Goal: Information Seeking & Learning: Learn about a topic

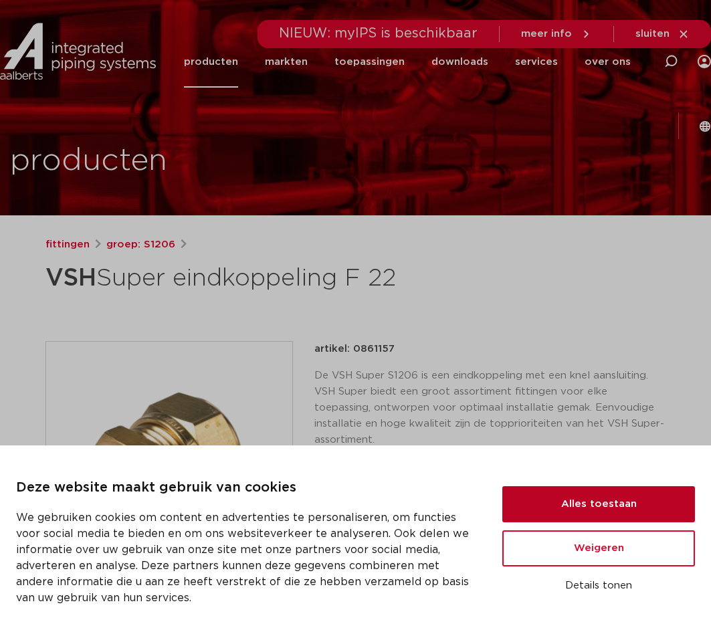
click at [585, 501] on button "Alles toestaan" at bounding box center [598, 504] width 193 height 36
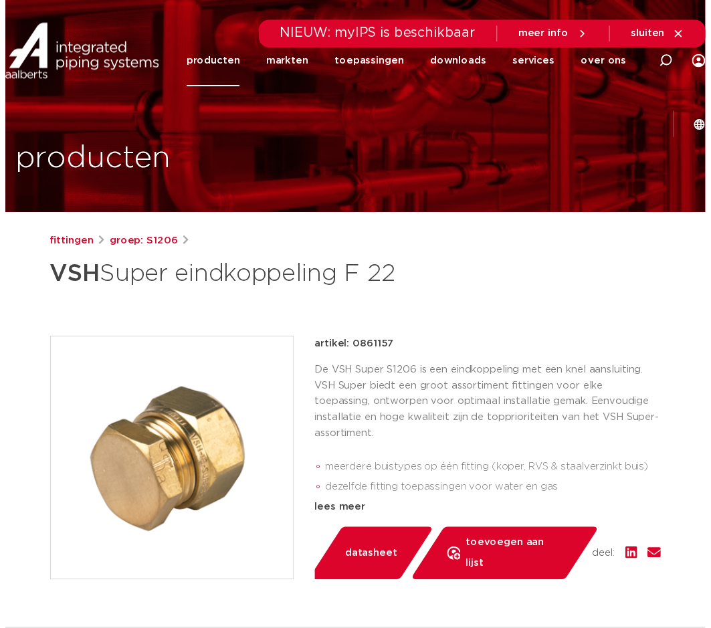
scroll to position [312, 0]
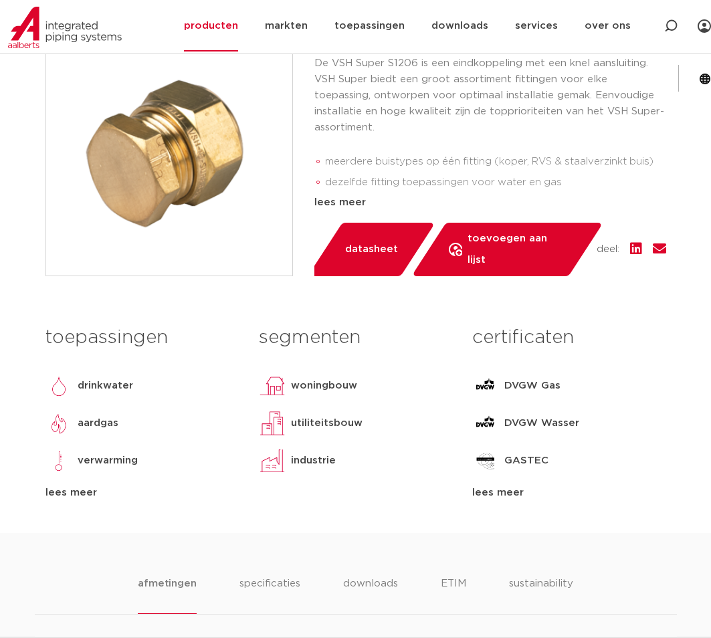
click at [377, 260] on span "datasheet" at bounding box center [371, 249] width 53 height 21
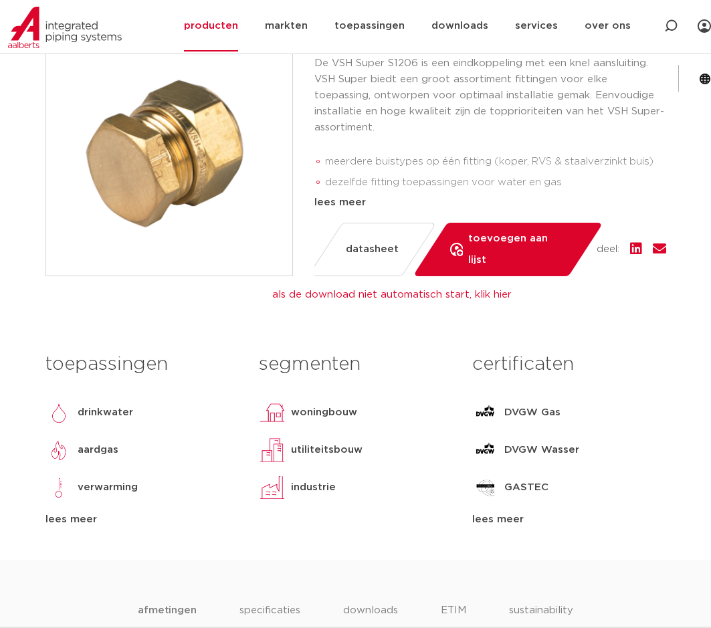
click at [512, 519] on div "lees meer" at bounding box center [568, 520] width 193 height 16
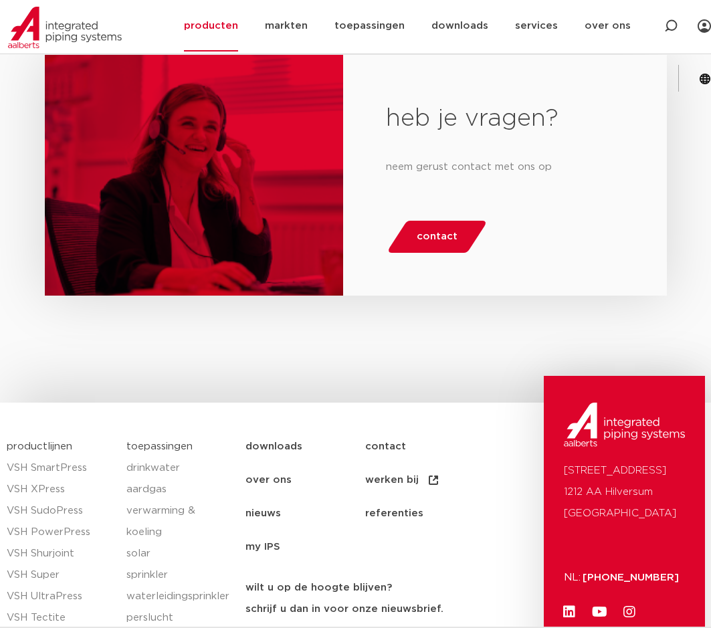
scroll to position [2040, 0]
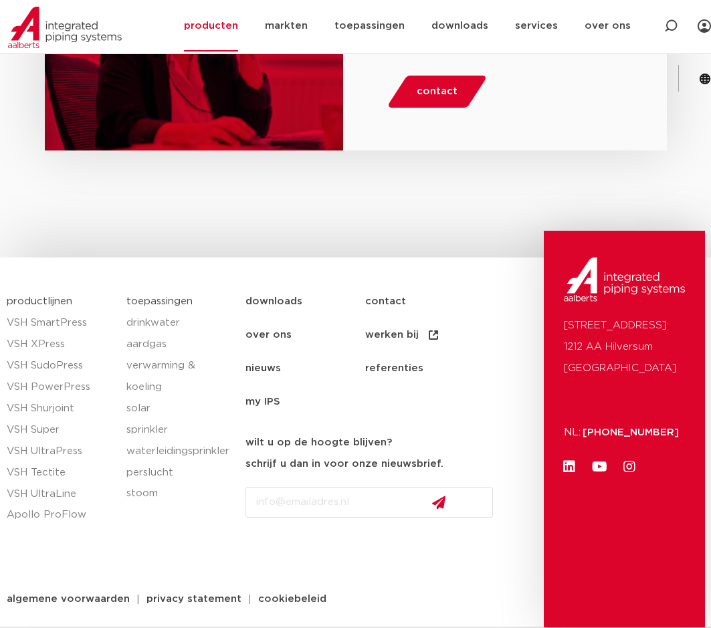
click at [267, 285] on link "downloads" at bounding box center [306, 301] width 120 height 33
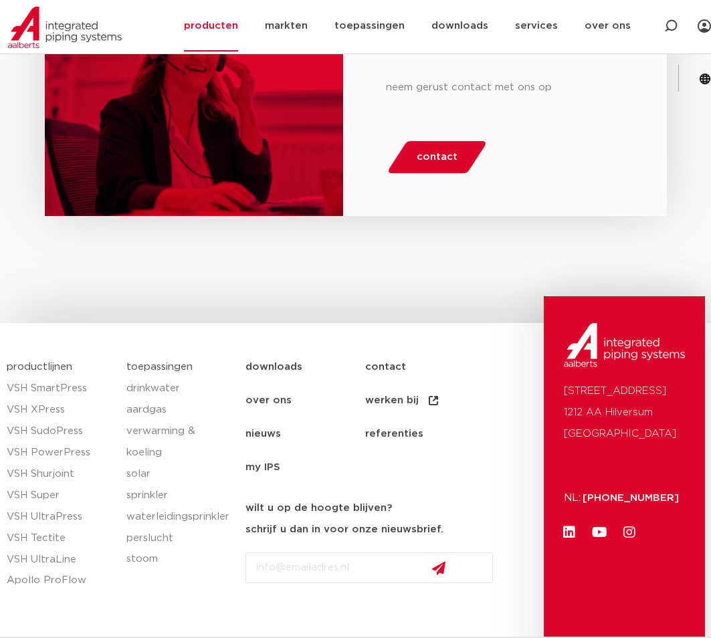
scroll to position [1890, 0]
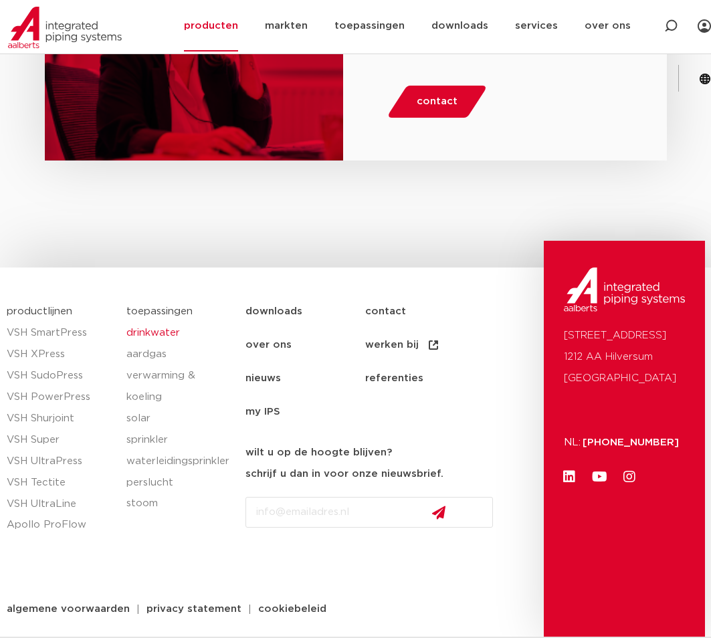
click at [177, 322] on link "drinkwater" at bounding box center [179, 332] width 106 height 21
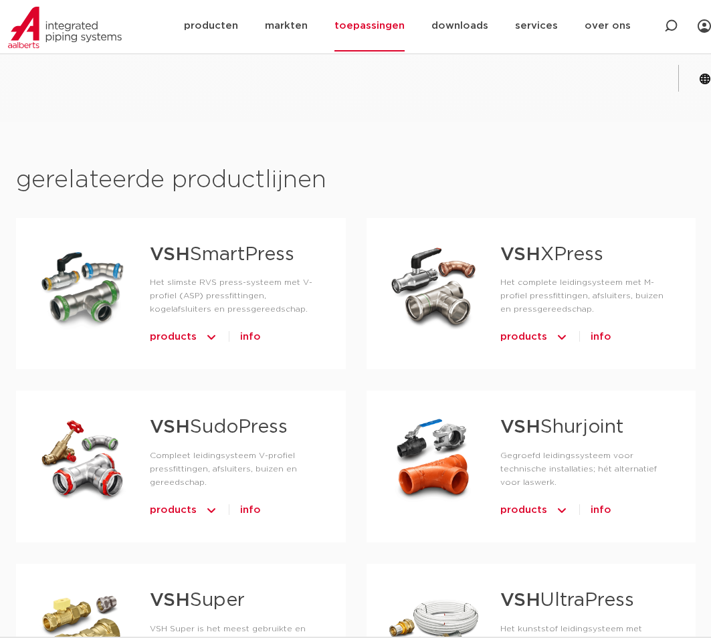
scroll to position [937, 0]
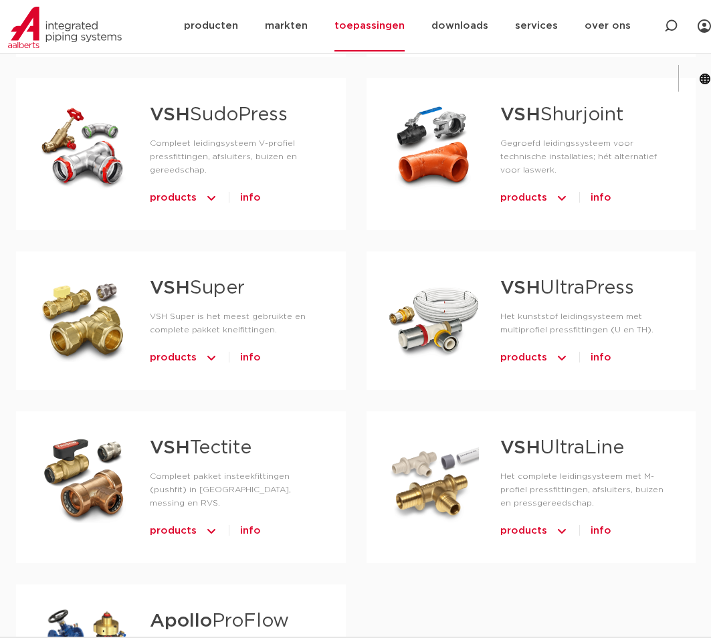
click at [188, 353] on span "products" at bounding box center [173, 357] width 47 height 21
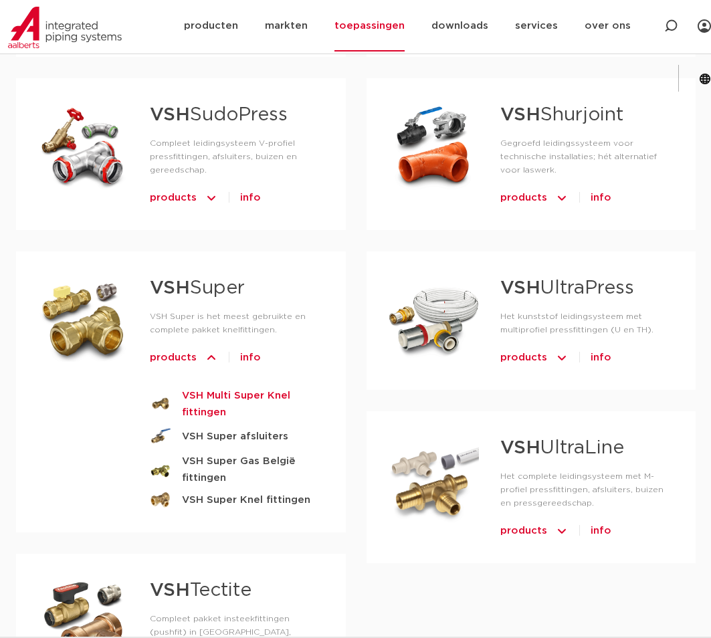
click at [272, 393] on strong "VSH Multi Super Knel fittingen" at bounding box center [253, 403] width 142 height 33
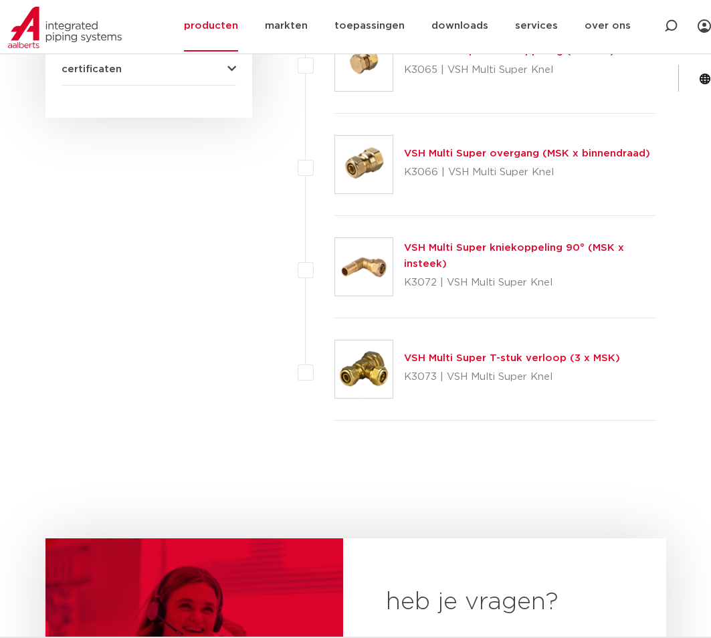
scroll to position [581, 0]
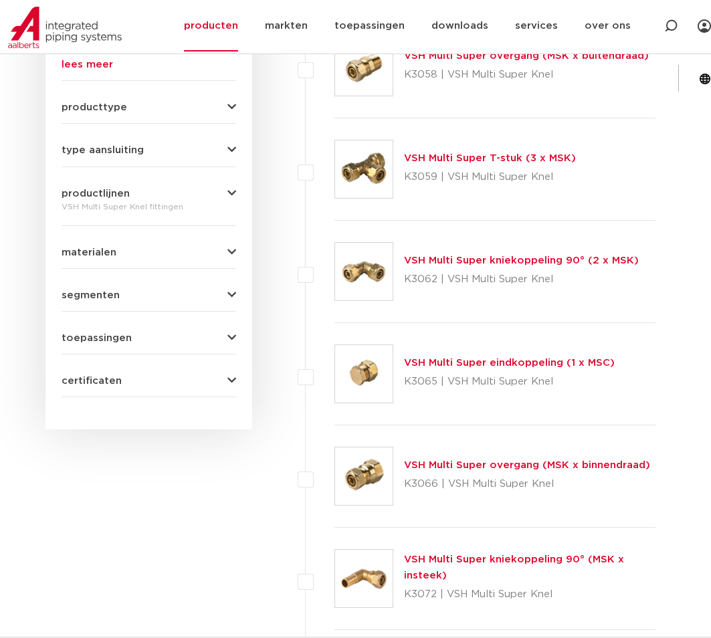
click at [92, 376] on span "certificaten" at bounding box center [92, 381] width 60 height 10
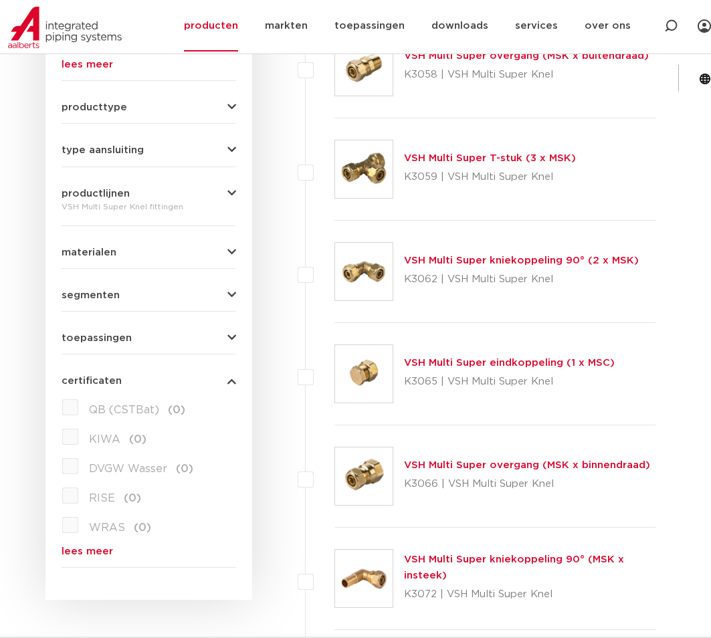
click at [102, 547] on link "lees meer" at bounding box center [149, 552] width 175 height 10
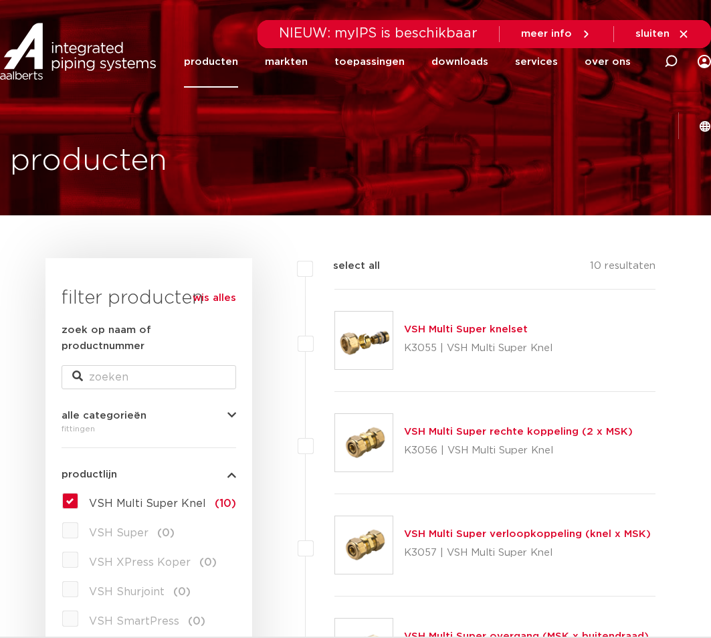
scroll to position [312, 0]
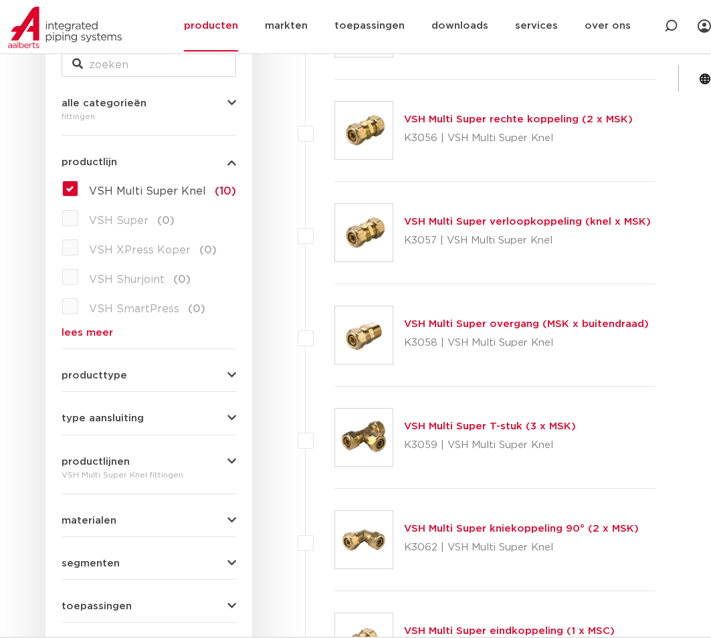
click at [134, 559] on button "segmenten" at bounding box center [149, 564] width 175 height 10
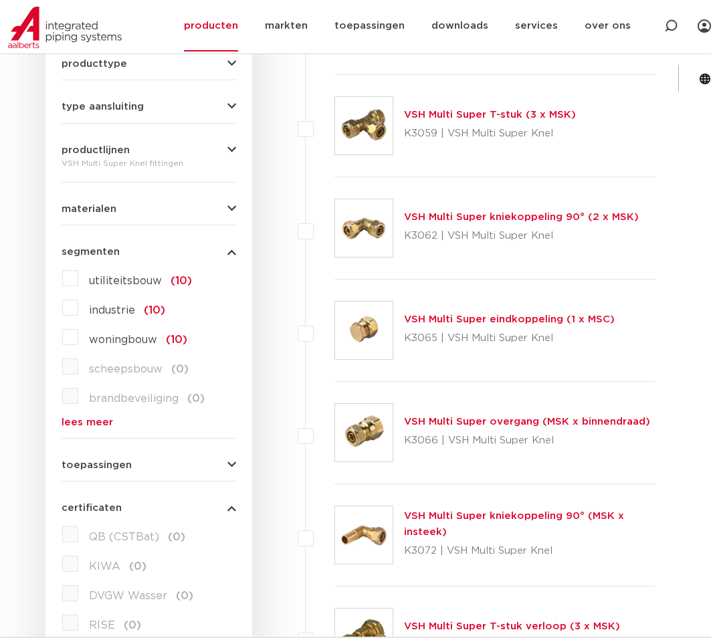
click at [112, 305] on span "industrie" at bounding box center [112, 310] width 46 height 11
click at [0, 0] on input "industrie (10)" at bounding box center [0, 0] width 0 height 0
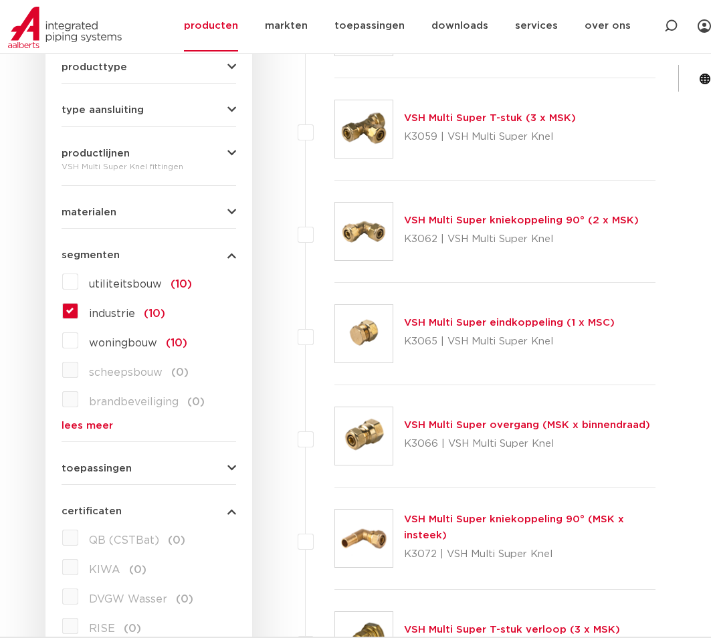
scroll to position [624, 0]
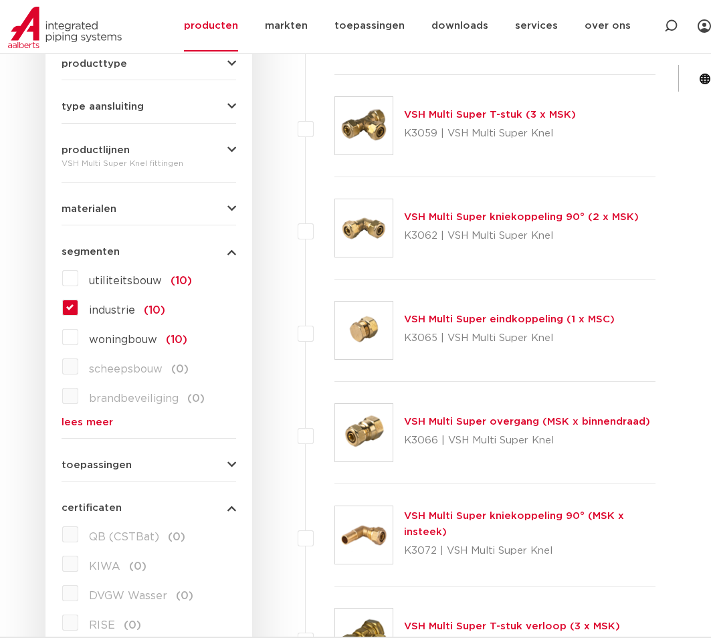
click at [110, 561] on span "KIWA" at bounding box center [104, 566] width 31 height 11
click at [98, 561] on span "KIWA" at bounding box center [104, 566] width 31 height 11
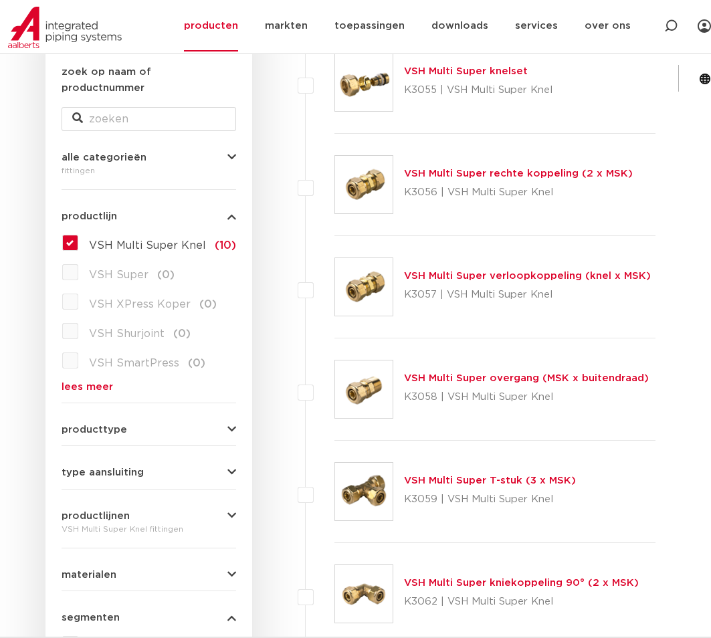
scroll to position [0, 0]
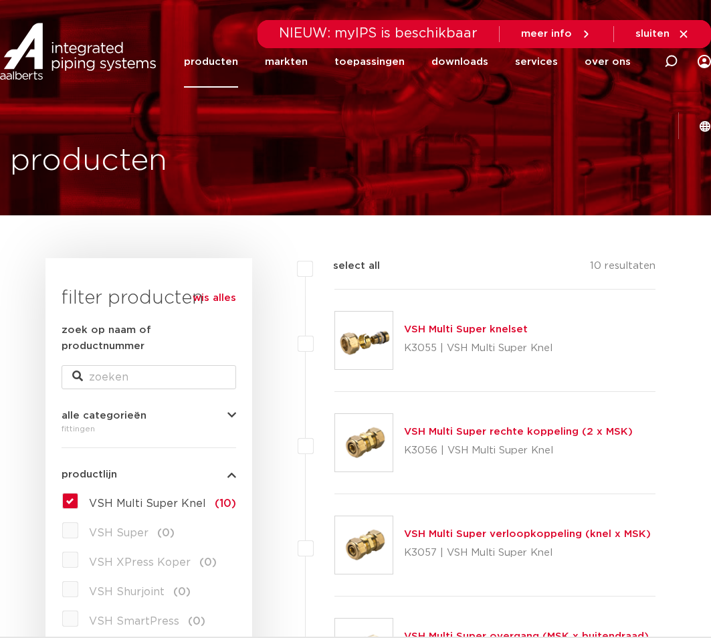
click at [78, 490] on label "VSH Multi Super Knel (10)" at bounding box center [157, 500] width 158 height 21
click at [0, 0] on input "VSH Multi Super Knel (10)" at bounding box center [0, 0] width 0 height 0
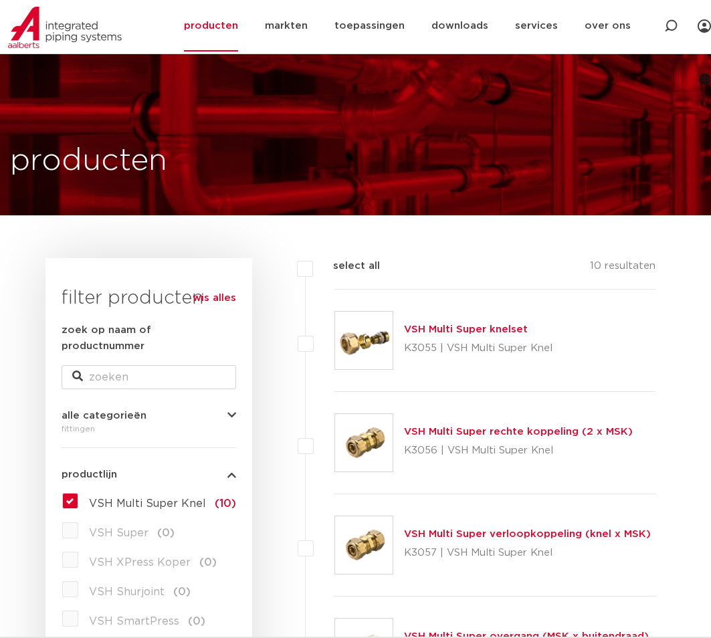
scroll to position [624, 0]
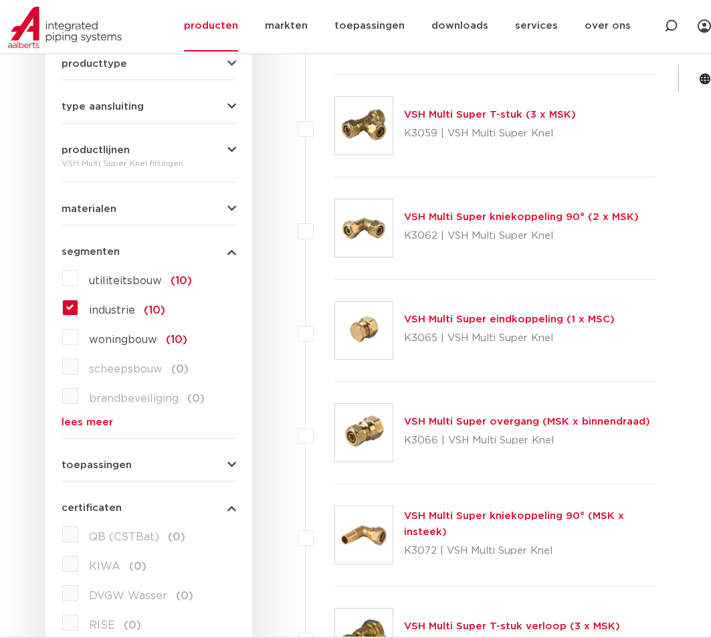
click at [78, 297] on label "industrie (10)" at bounding box center [121, 307] width 87 height 21
click at [0, 0] on input "industrie (10)" at bounding box center [0, 0] width 0 height 0
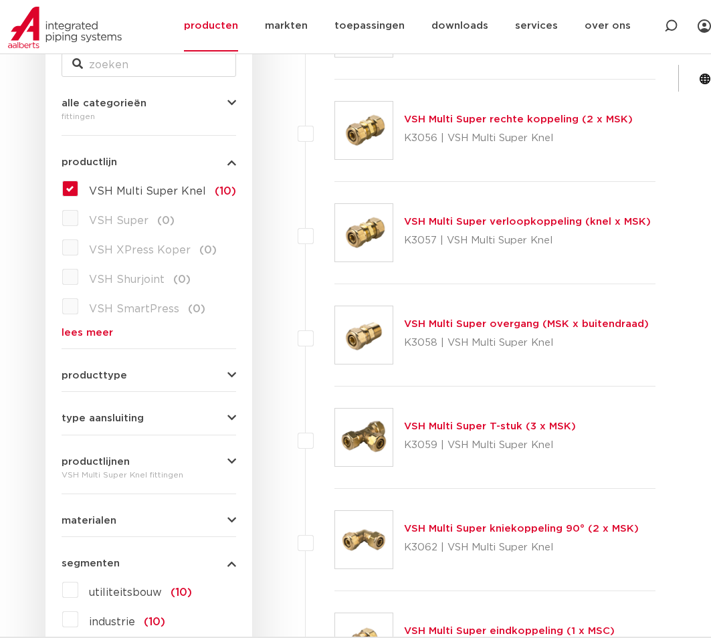
scroll to position [624, 0]
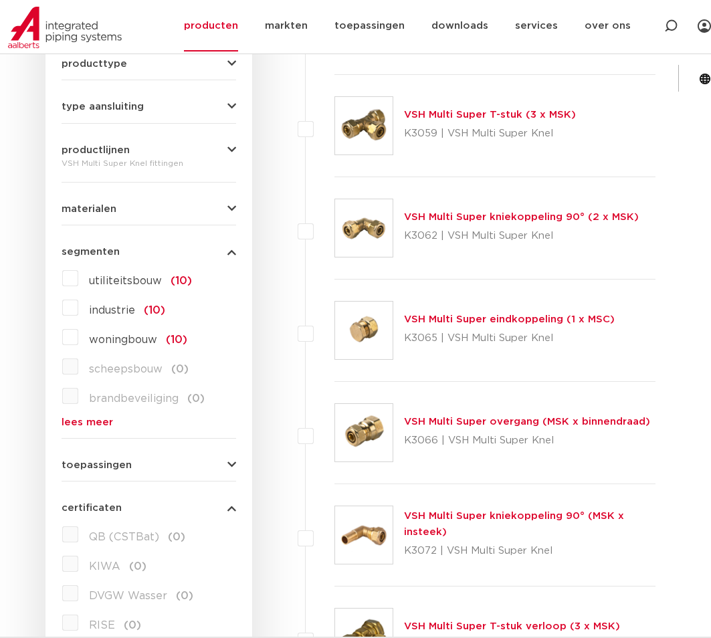
click at [78, 553] on label "KIWA (0)" at bounding box center [112, 563] width 68 height 21
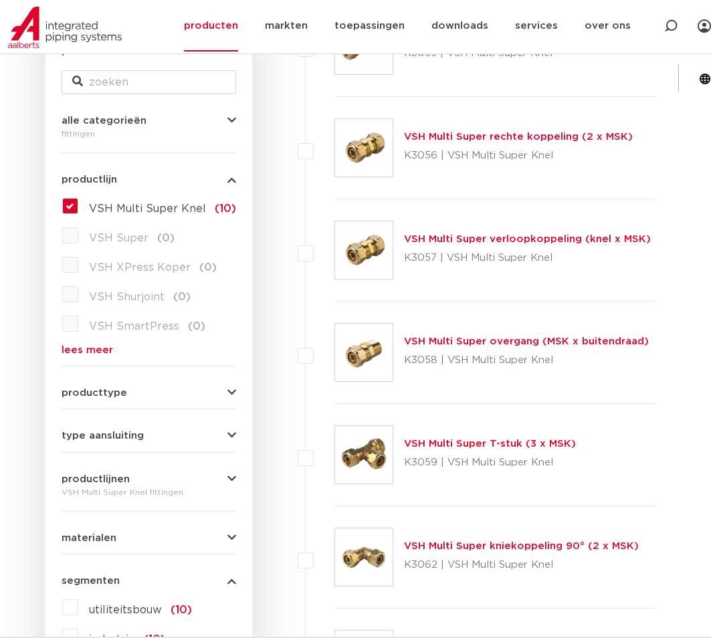
scroll to position [0, 0]
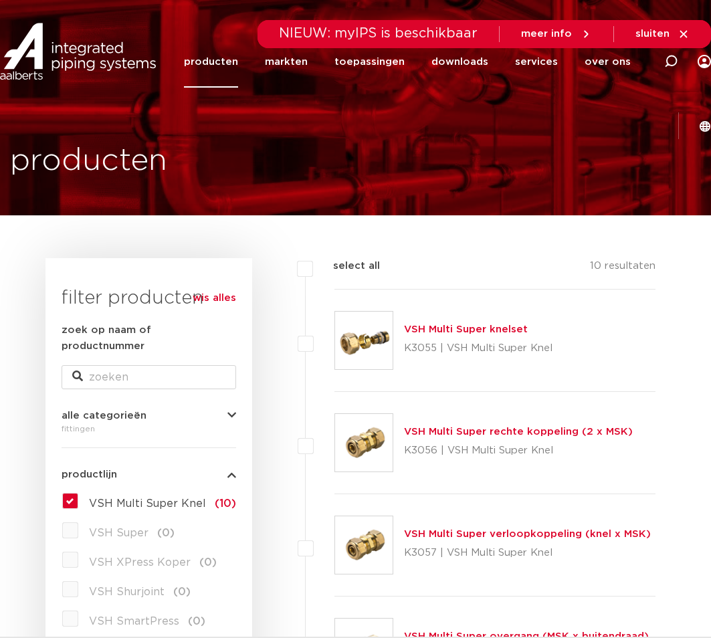
click at [66, 490] on div "VSH Multi Super Knel (10) VSH Super (0) VSH XPress Koper (0) VSH Shurjoint (0) …" at bounding box center [149, 570] width 175 height 160
click at [78, 490] on label "VSH Multi Super Knel (10)" at bounding box center [157, 500] width 158 height 21
click at [0, 0] on input "VSH Multi Super Knel (10)" at bounding box center [0, 0] width 0 height 0
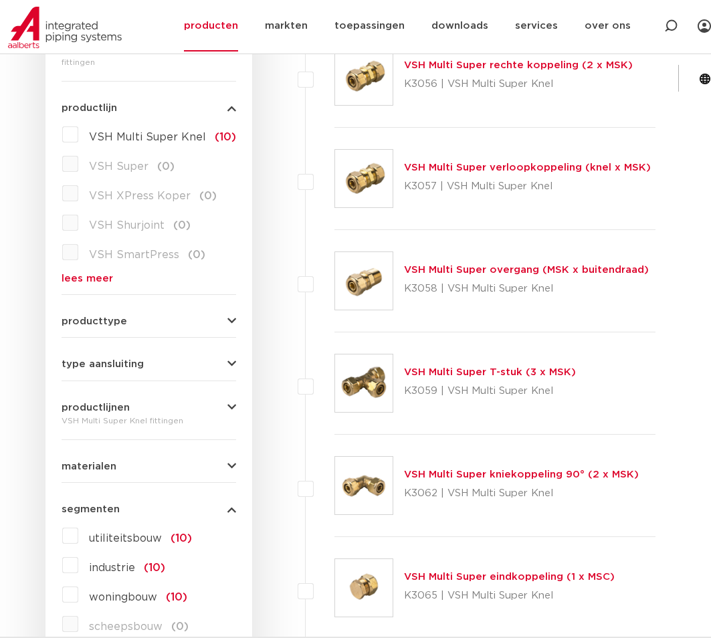
scroll to position [585, 0]
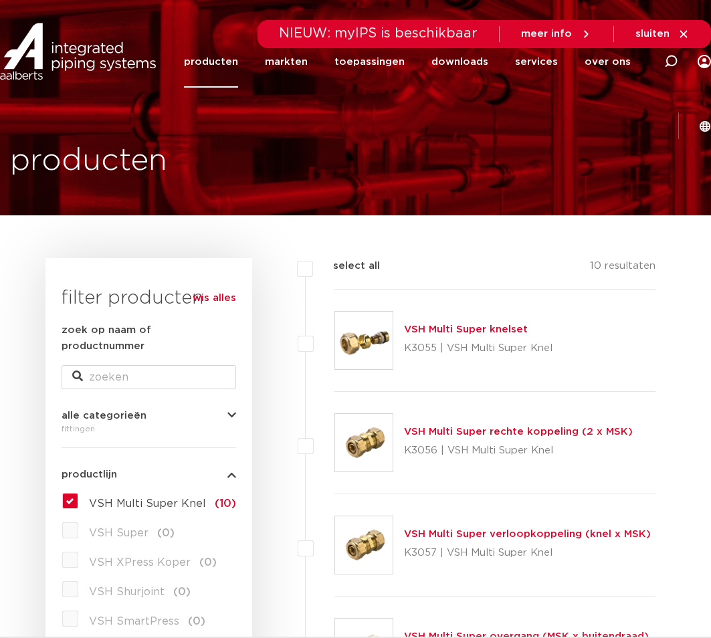
click at [78, 490] on label "VSH Multi Super Knel (10)" at bounding box center [157, 500] width 158 height 21
click at [0, 0] on input "VSH Multi Super Knel (10)" at bounding box center [0, 0] width 0 height 0
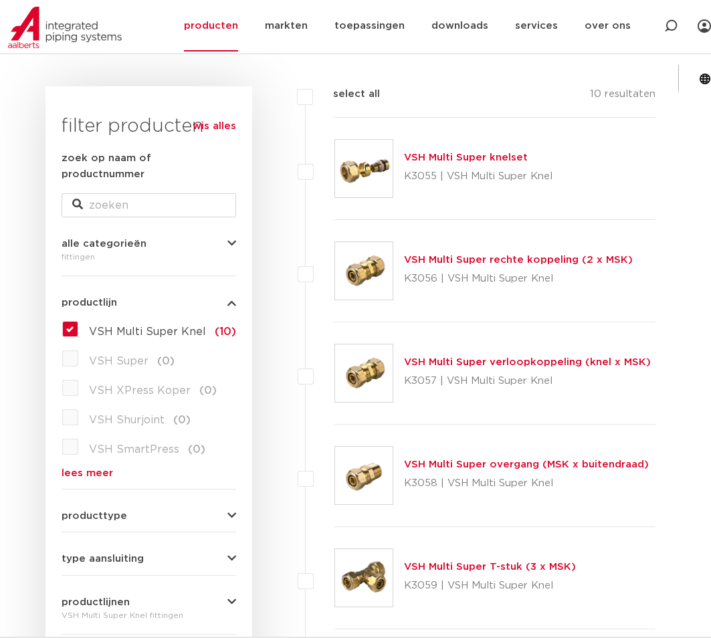
click at [78, 318] on label "VSH Multi Super Knel (10)" at bounding box center [157, 328] width 158 height 21
click at [0, 0] on input "VSH Multi Super Knel (10)" at bounding box center [0, 0] width 0 height 0
